Goal: Complete application form: Complete application form

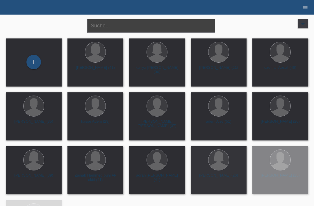
click at [177, 25] on input "text" at bounding box center [151, 26] width 128 height 14
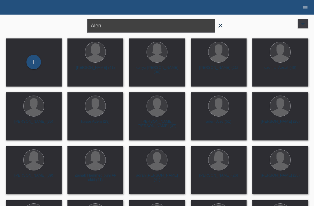
type input "Alen"
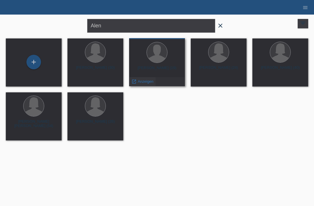
click at [147, 82] on span "Anzeigen" at bounding box center [146, 81] width 16 height 4
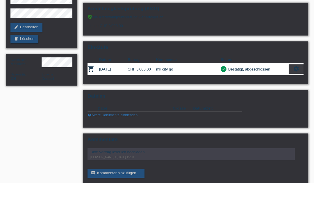
scroll to position [39, 0]
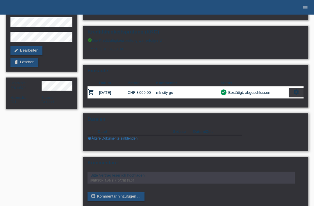
click at [100, 140] on link "visibility Ältere Dokumente einblenden" at bounding box center [113, 138] width 50 height 4
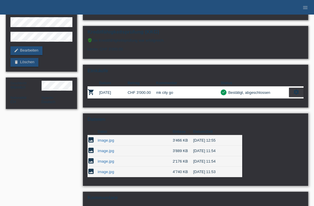
click at [102, 163] on link "image.jpg" at bounding box center [106, 161] width 16 height 4
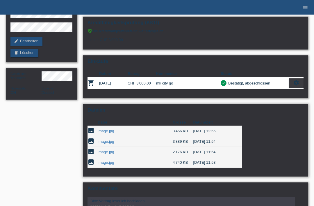
click at [106, 133] on link "image.jpg" at bounding box center [106, 131] width 16 height 4
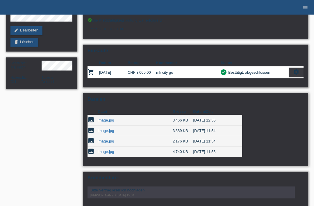
scroll to position [74, 0]
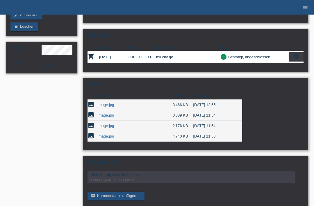
click at [102, 128] on link "image.jpg" at bounding box center [106, 125] width 16 height 4
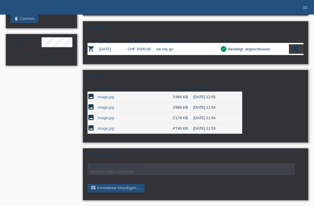
click at [102, 105] on link "image.jpg" at bounding box center [106, 107] width 16 height 4
click at [102, 126] on link "image.jpg" at bounding box center [106, 128] width 16 height 4
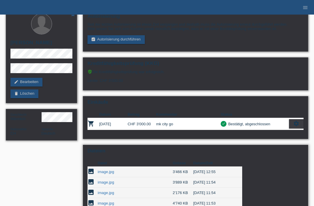
scroll to position [0, 0]
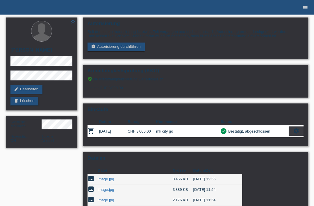
click at [304, 8] on icon "menu" at bounding box center [306, 8] width 6 height 6
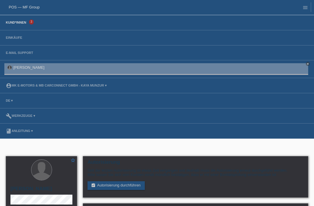
click at [21, 22] on link "Kund*innen" at bounding box center [16, 22] width 26 height 3
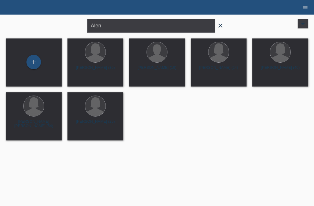
click at [221, 28] on icon "close" at bounding box center [220, 25] width 7 height 7
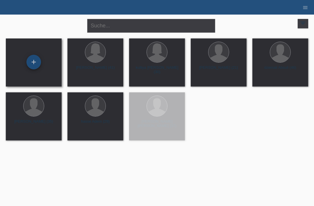
click at [33, 63] on div "+" at bounding box center [34, 62] width 14 height 10
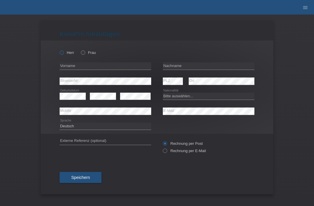
click at [59, 49] on icon at bounding box center [59, 49] width 0 height 0
click at [61, 54] on input "Herr" at bounding box center [62, 52] width 4 height 4
radio input "true"
click at [184, 68] on input "text" at bounding box center [209, 65] width 92 height 7
type input "Shojabusdjin"
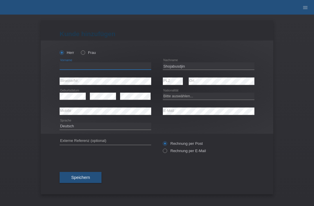
click at [125, 66] on input "text" at bounding box center [106, 65] width 92 height 7
type input "hamidreza"
click at [177, 97] on select "Bitte auswählen... Schweiz Deutschland Liechtenstein Österreich ------------ Af…" at bounding box center [209, 95] width 92 height 7
select select "IR"
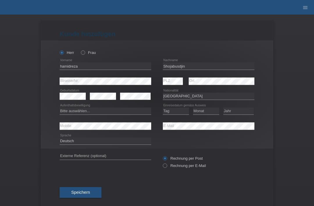
click at [122, 118] on div "Bitte auswählen... C B B - Flüchtlingsstatus Andere error Aufenthaltsbewilligung" at bounding box center [106, 111] width 92 height 15
click at [129, 106] on div "Bitte auswählen... C B B - Flüchtlingsstatus Andere error Aufenthaltsbewilligung" at bounding box center [106, 111] width 92 height 15
click at [131, 106] on div "Bitte auswählen... C B B - Flüchtlingsstatus Andere error Aufenthaltsbewilligung" at bounding box center [106, 111] width 92 height 15
click at [131, 109] on select "Bitte auswählen... C B B - Flüchtlingsstatus Andere" at bounding box center [106, 110] width 92 height 7
select select "C"
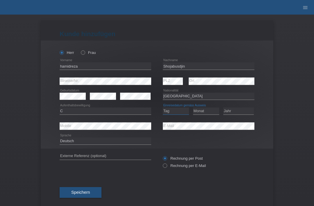
click at [175, 113] on select "Tag 01 02 03 04 05 06 07 08 09 10 11" at bounding box center [176, 110] width 26 height 7
select select "22"
click at [214, 111] on select "Monat 01 02 03 04 05 06 07 08 09 10 11" at bounding box center [206, 110] width 26 height 7
select select "10"
click at [238, 113] on select "Jahr 2025 2024 2023 2022 2021 2020 2019 2018 2017 2016 2015 2014 2013 2012 2011…" at bounding box center [238, 110] width 31 height 7
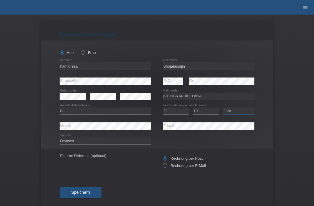
click at [234, 111] on select "Jahr 2025 2024 2023 2022 2021 2020 2019 2018 2017 2016 2015 2014 2013 2012 2011…" at bounding box center [238, 110] width 31 height 7
select select "2008"
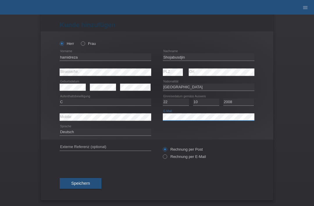
scroll to position [11, 0]
click at [88, 178] on button "Speichern" at bounding box center [81, 183] width 42 height 11
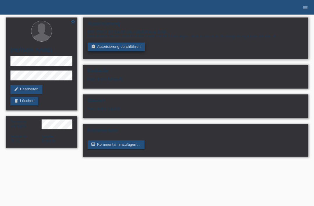
click at [131, 44] on link "assignment_turned_in Autorisierung durchführen" at bounding box center [116, 46] width 57 height 9
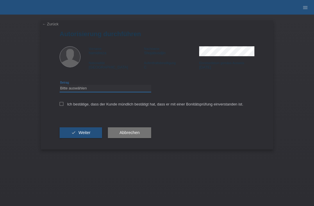
click at [94, 92] on select "Bitte auswählen CHF 1.00 - CHF 499.00 CHF 500.00 - CHF 1'999.00 CHF 2'000.00 - …" at bounding box center [106, 88] width 92 height 7
click at [63, 106] on icon at bounding box center [62, 104] width 4 height 4
click at [63, 106] on input "Ich bestätige, dass der Kunde mündlich bestätigt hat, dass er mit einer Bonität…" at bounding box center [62, 104] width 4 height 4
checkbox input "true"
click at [75, 135] on icon "check" at bounding box center [73, 132] width 5 height 5
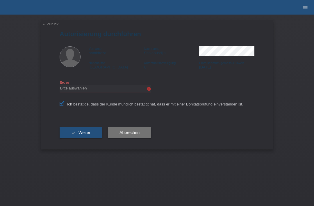
click at [101, 92] on select "Bitte auswählen CHF 1.00 - CHF 499.00 CHF 500.00 - CHF 1'999.00 CHF 2'000.00 - …" at bounding box center [106, 88] width 92 height 7
select select "3"
click at [83, 134] on span "Weiter" at bounding box center [85, 132] width 12 height 5
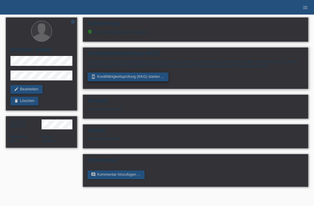
click at [147, 79] on link "perm_device_information Kreditfähigkeitsprüfung (KKG) starten ..." at bounding box center [128, 76] width 81 height 9
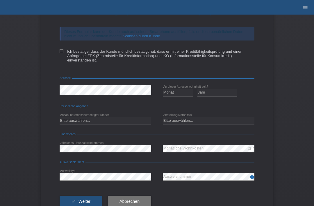
scroll to position [54, 0]
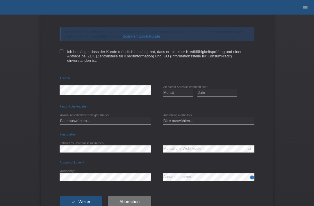
click at [57, 57] on div "← Zurück Kreditfähigkeitsprüfung (KKG) Vorname hamidreza Nachname [PERSON_NAME]…" at bounding box center [157, 92] width 233 height 251
click at [64, 55] on label "Ich bestätige, dass der Kunde mündlich bestätigt hat, dass er mit einer Kreditf…" at bounding box center [157, 55] width 195 height 13
click at [63, 53] on input "Ich bestätige, dass der Kunde mündlich bestätigt hat, dass er mit einer Kreditf…" at bounding box center [62, 51] width 4 height 4
checkbox input "true"
click at [185, 96] on select "Monat 01 02 03 04 05 06 07 08 09 10" at bounding box center [178, 92] width 30 height 7
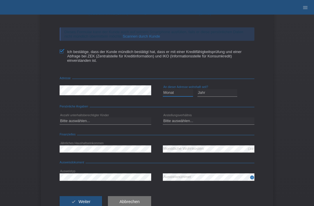
select select "01"
click at [230, 95] on select "Jahr 2025 2024 2023 2022 2021 2020 2019 2018 2017 2016 2015 2014 2013 2012 2011…" at bounding box center [218, 92] width 40 height 7
select select "2015"
click at [79, 123] on select "Bitte auswählen... 0 1 2 3 4 5 6 7 8 9" at bounding box center [106, 120] width 92 height 7
select select "1"
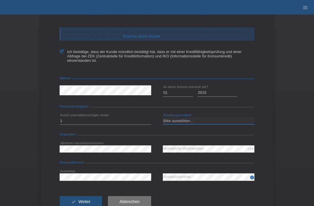
click at [240, 122] on select "Bitte auswählen... Unbefristet Befristet Lehrling/Student Pensioniert Nicht arb…" at bounding box center [209, 120] width 92 height 7
select select "UNLIMITED"
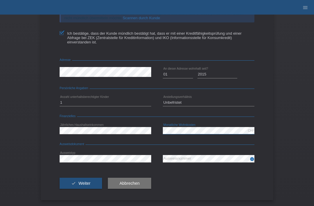
scroll to position [77, 0]
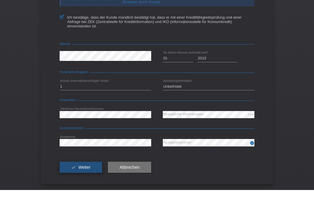
click at [72, 177] on button "check Weiter" at bounding box center [81, 182] width 42 height 11
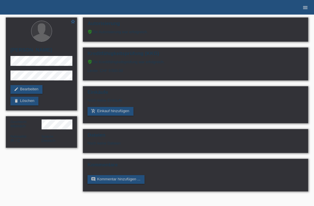
click at [305, 8] on icon "menu" at bounding box center [306, 8] width 6 height 6
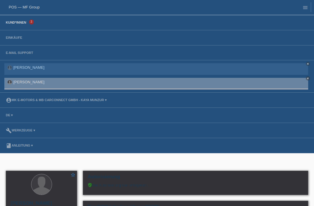
click at [16, 24] on link "Kund*innen" at bounding box center [16, 22] width 26 height 3
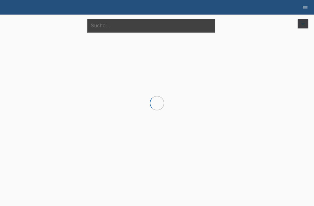
click at [107, 21] on input "text" at bounding box center [151, 26] width 128 height 14
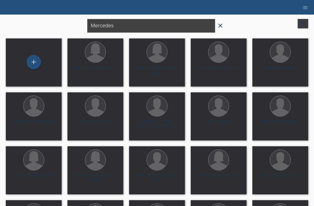
type input "Mercedes"
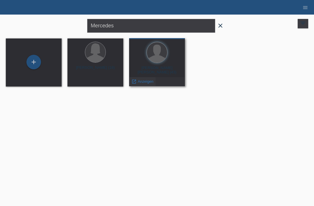
click at [141, 81] on span "Anzeigen" at bounding box center [146, 81] width 16 height 4
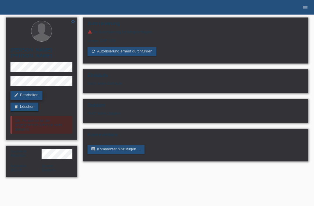
click at [32, 94] on link "edit Bearbeiten" at bounding box center [26, 95] width 32 height 9
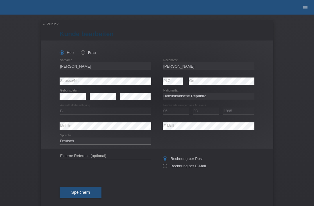
select select "DO"
select select "B"
select select "06"
select select "08"
select select "1995"
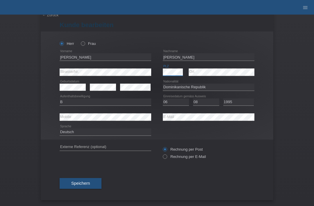
scroll to position [11, 0]
click at [88, 182] on span "Speichern" at bounding box center [80, 183] width 19 height 5
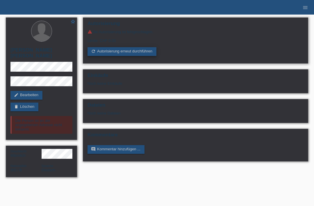
click at [103, 56] on link "refresh Autorisierung erneut durchführen" at bounding box center [122, 51] width 69 height 9
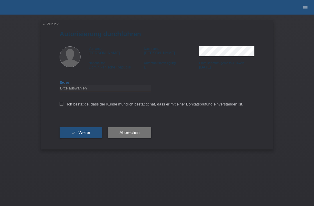
click at [70, 89] on select "Bitte auswählen CHF 1.00 - CHF 499.00 CHF 500.00 - CHF 1'999.00 CHF 2'000.00 - …" at bounding box center [106, 88] width 92 height 7
select select "3"
click at [58, 106] on div "← Zurück Autorisierung durchführen Vorname [PERSON_NAME] Nachname [PERSON_NAME]…" at bounding box center [157, 84] width 233 height 129
click at [57, 107] on div "← Zurück Autorisierung durchführen Vorname [PERSON_NAME] Nachname [PERSON_NAME]…" at bounding box center [157, 84] width 233 height 129
click at [66, 137] on button "check Weiter" at bounding box center [81, 132] width 42 height 11
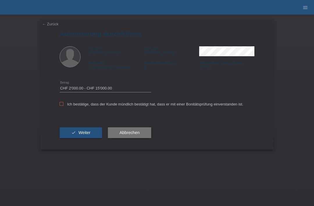
click at [61, 105] on icon at bounding box center [62, 104] width 4 height 4
click at [61, 105] on input "Ich bestätige, dass der Kunde mündlich bestätigt hat, dass er mit einer Bonität…" at bounding box center [62, 104] width 4 height 4
checkbox input "true"
click at [67, 132] on button "check Weiter" at bounding box center [81, 132] width 42 height 11
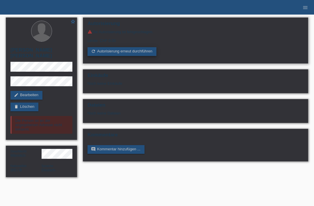
click at [106, 52] on link "refresh Autorisierung erneut durchführen" at bounding box center [122, 51] width 69 height 9
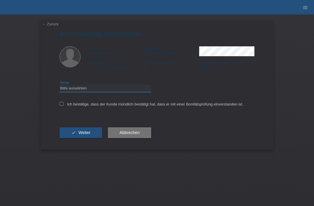
click at [67, 91] on select "Bitte auswählen CHF 1.00 - CHF 499.00 CHF 500.00 - CHF 1'999.00 CHF 2'000.00 - …" at bounding box center [106, 88] width 92 height 7
select select "3"
click at [60, 105] on icon at bounding box center [62, 104] width 4 height 4
click at [60, 105] on input "Ich bestätige, dass der Kunde mündlich bestätigt hat, dass er mit einer Bonität…" at bounding box center [62, 104] width 4 height 4
checkbox input "true"
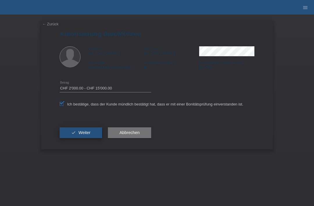
click at [72, 135] on icon "check" at bounding box center [73, 132] width 5 height 5
